Goal: Book appointment/travel/reservation

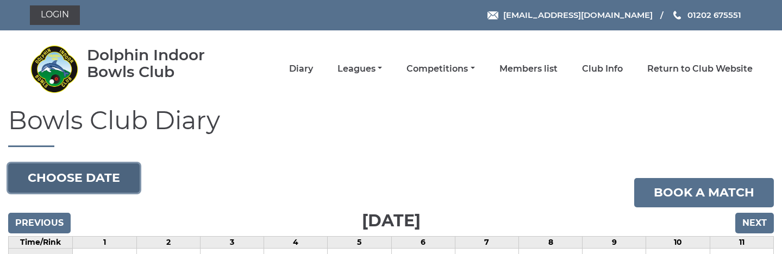
click at [110, 180] on button "Choose date" at bounding box center [74, 178] width 132 height 29
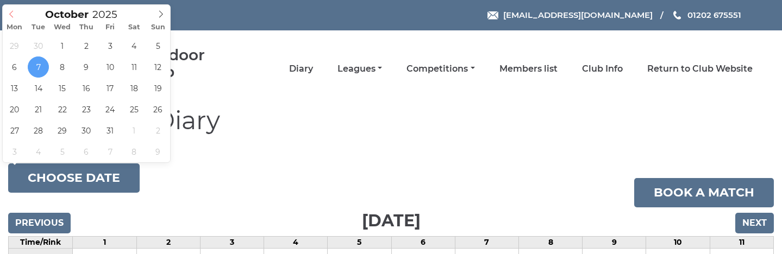
click at [10, 15] on icon at bounding box center [12, 14] width 8 height 8
click at [10, 14] on icon at bounding box center [12, 14] width 8 height 8
click at [10, 13] on icon at bounding box center [12, 14] width 8 height 8
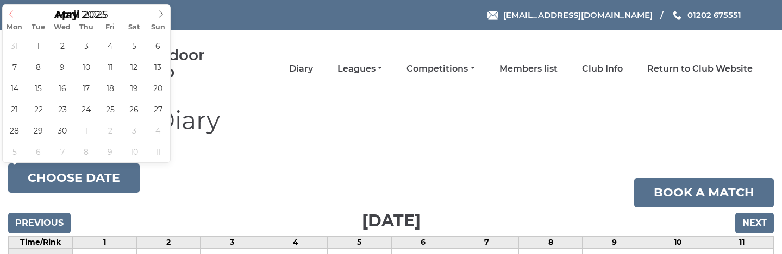
click at [10, 13] on icon at bounding box center [12, 14] width 8 height 8
type input "[DATE]"
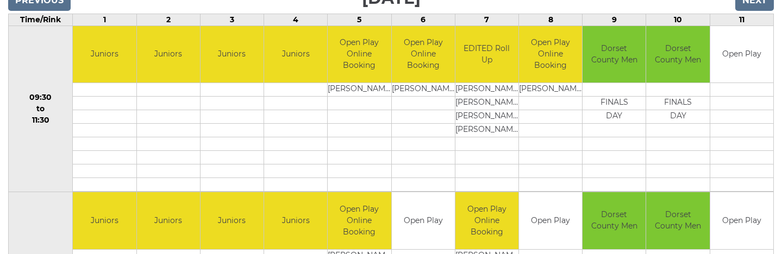
scroll to position [204, 0]
